Goal: Transaction & Acquisition: Purchase product/service

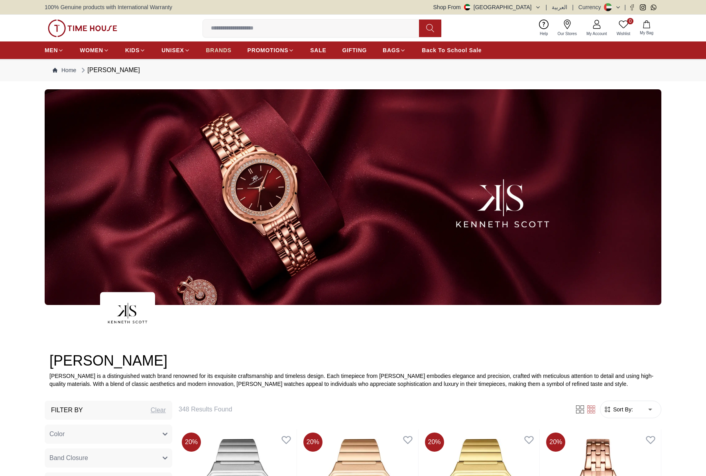
click at [213, 50] on span "BRANDS" at bounding box center [219, 50] width 26 height 8
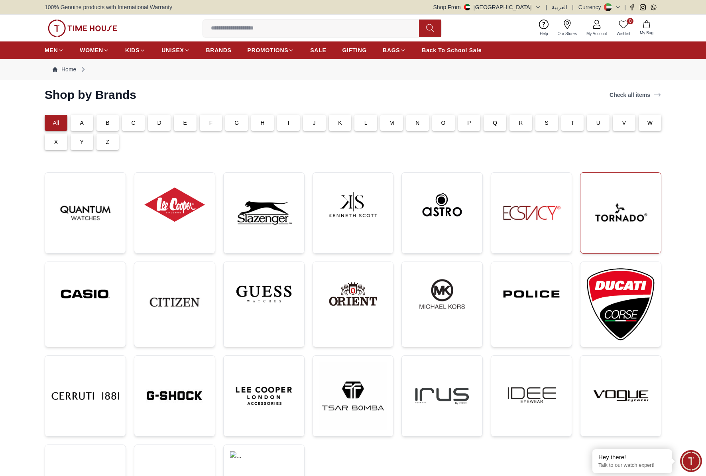
click at [624, 211] on img at bounding box center [621, 213] width 68 height 68
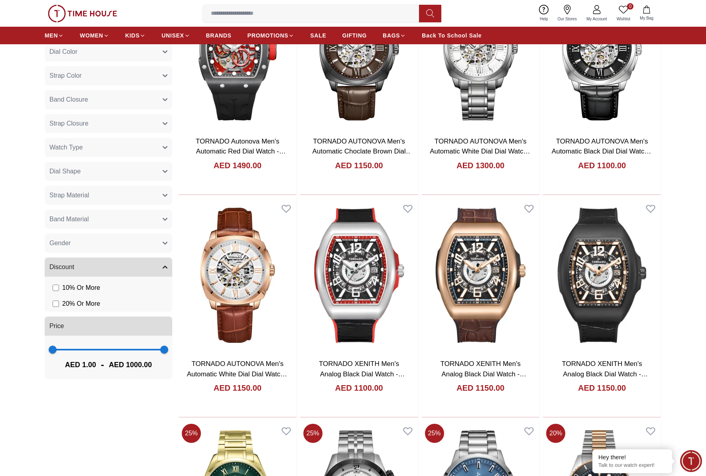
scroll to position [485, 0]
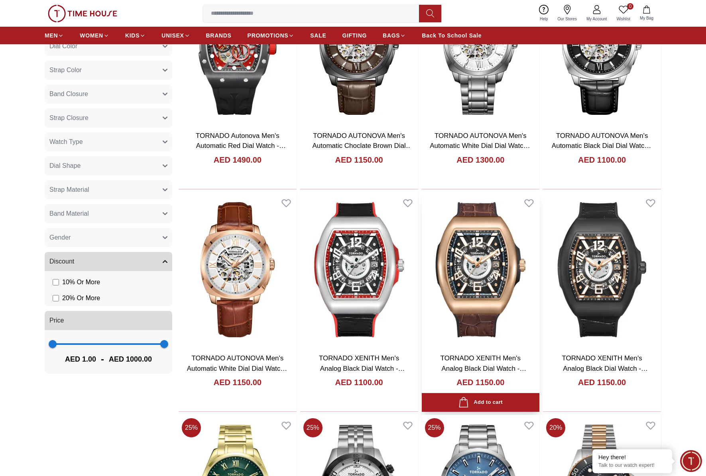
click at [454, 263] on img at bounding box center [481, 269] width 118 height 154
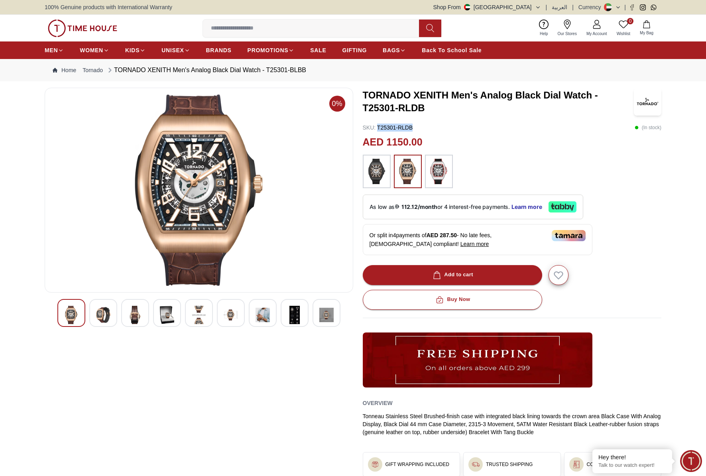
drag, startPoint x: 377, startPoint y: 126, endPoint x: 412, endPoint y: 126, distance: 35.5
click at [412, 126] on div "SKU : T25301-RLDB ( In stock )" at bounding box center [512, 128] width 299 height 8
copy p "T25301-RLDB"
